Goal: Task Accomplishment & Management: Complete application form

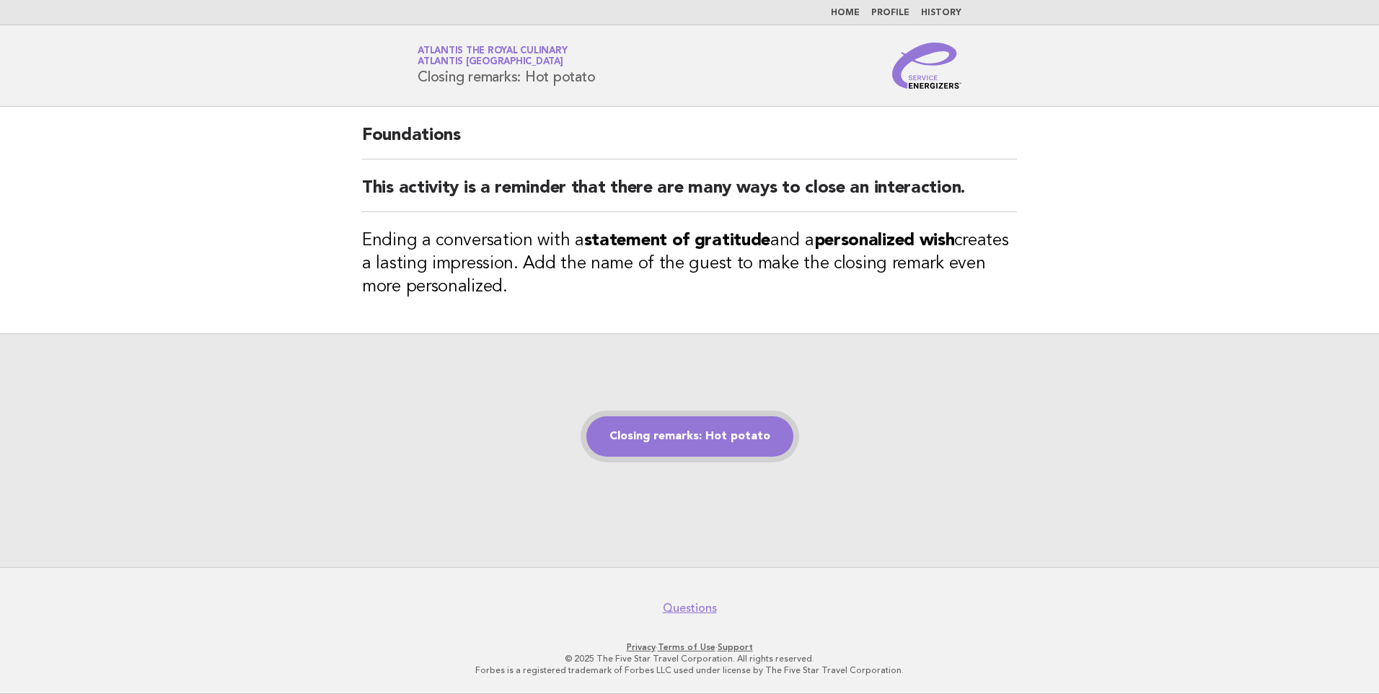
click at [680, 432] on link "Closing remarks: Hot potato" at bounding box center [689, 436] width 207 height 40
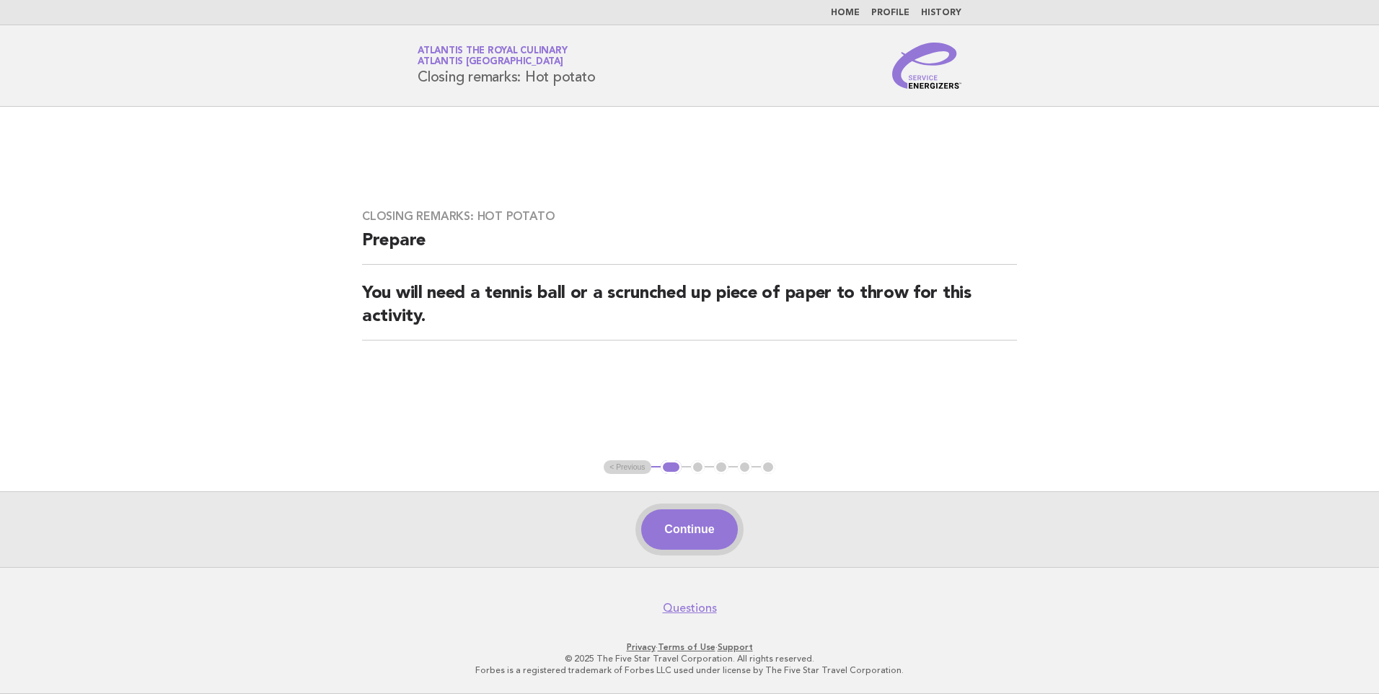
click at [687, 528] on button "Continue" at bounding box center [689, 529] width 96 height 40
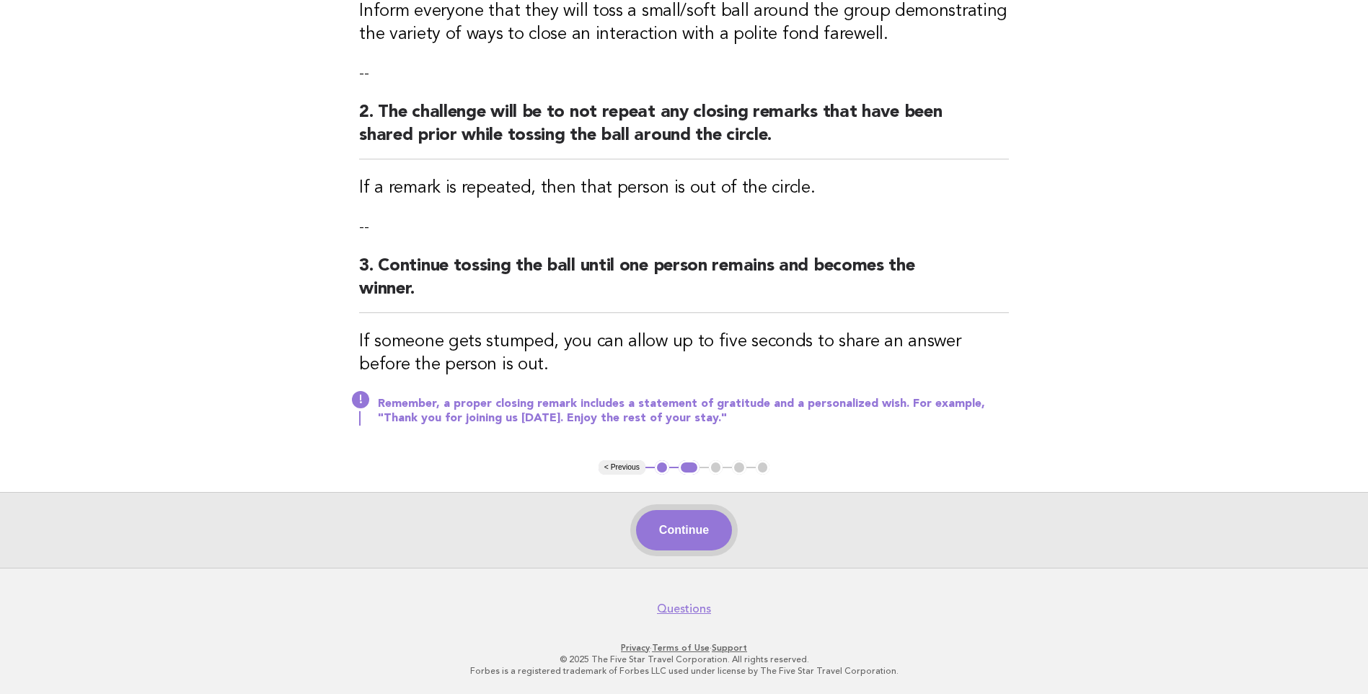
click at [668, 529] on button "Continue" at bounding box center [684, 530] width 96 height 40
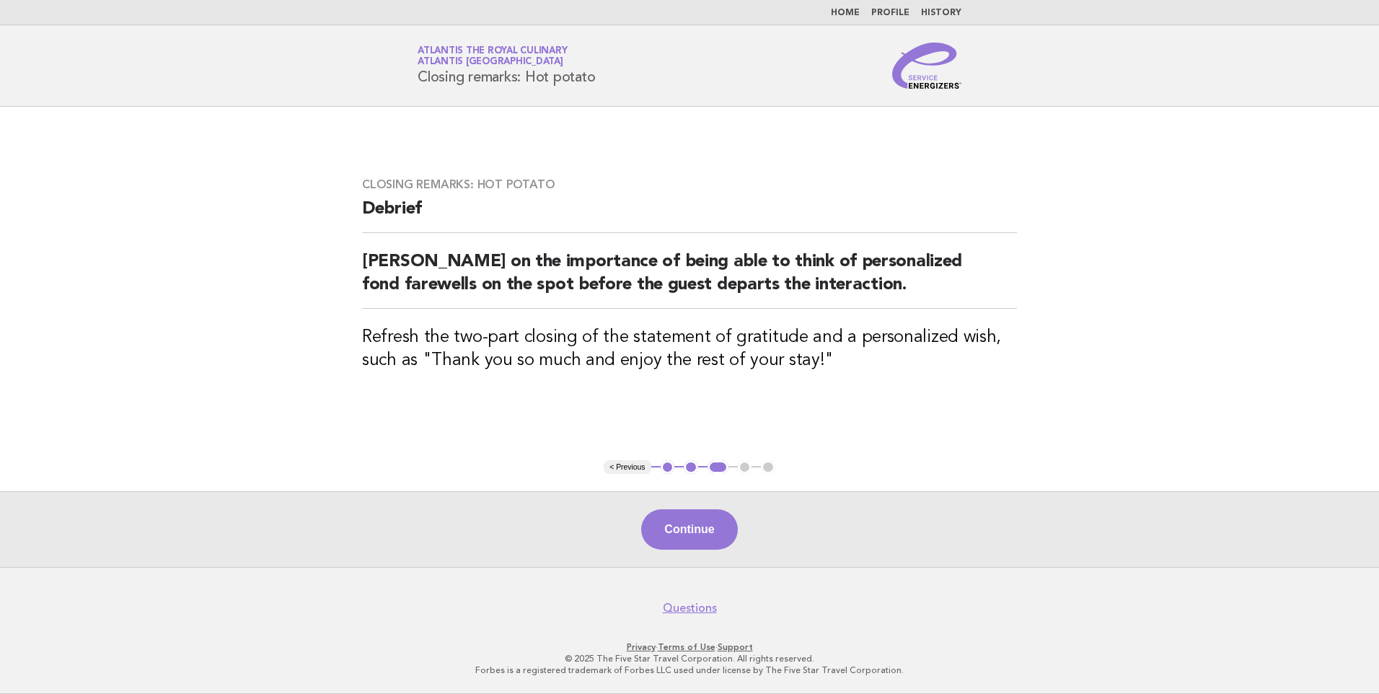
click at [674, 508] on div "Continue" at bounding box center [689, 529] width 1379 height 76
click at [674, 521] on button "Continue" at bounding box center [689, 529] width 96 height 40
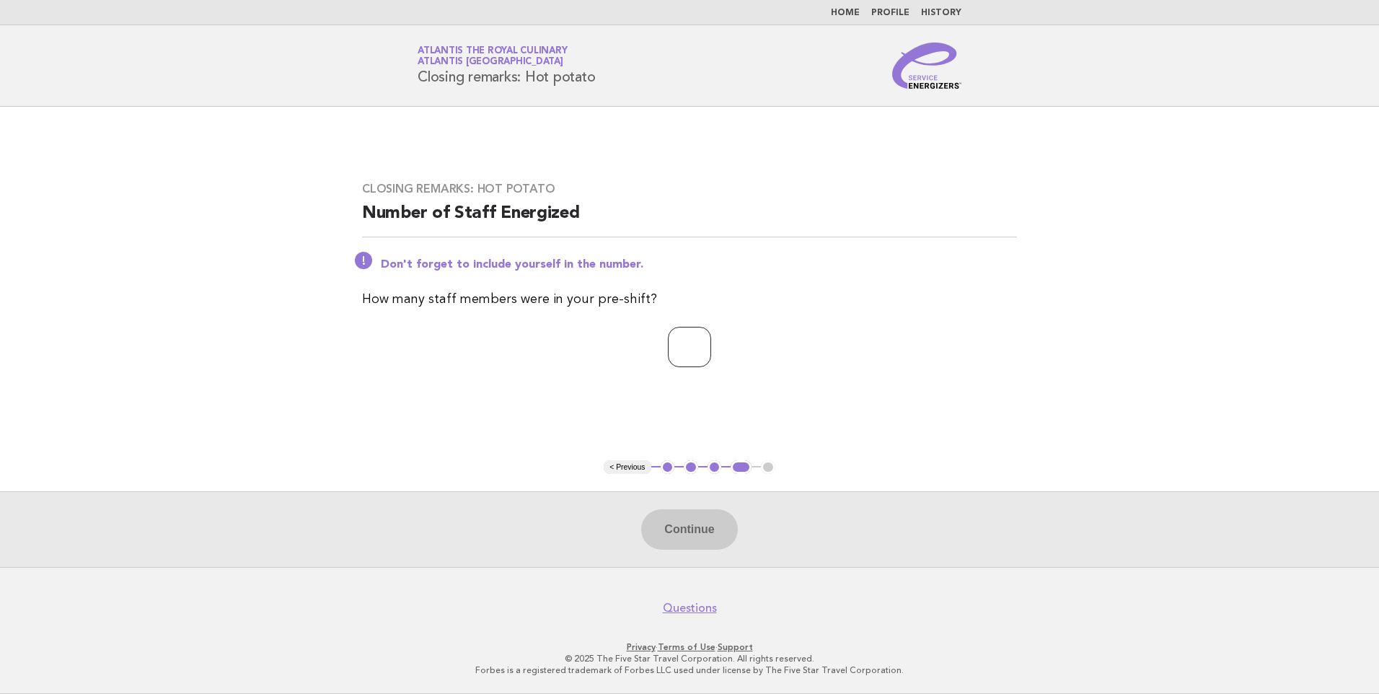
click at [688, 353] on input "number" at bounding box center [689, 347] width 43 height 40
type input "**"
click at [650, 544] on button "Continue" at bounding box center [689, 529] width 96 height 40
